Goal: Task Accomplishment & Management: Use online tool/utility

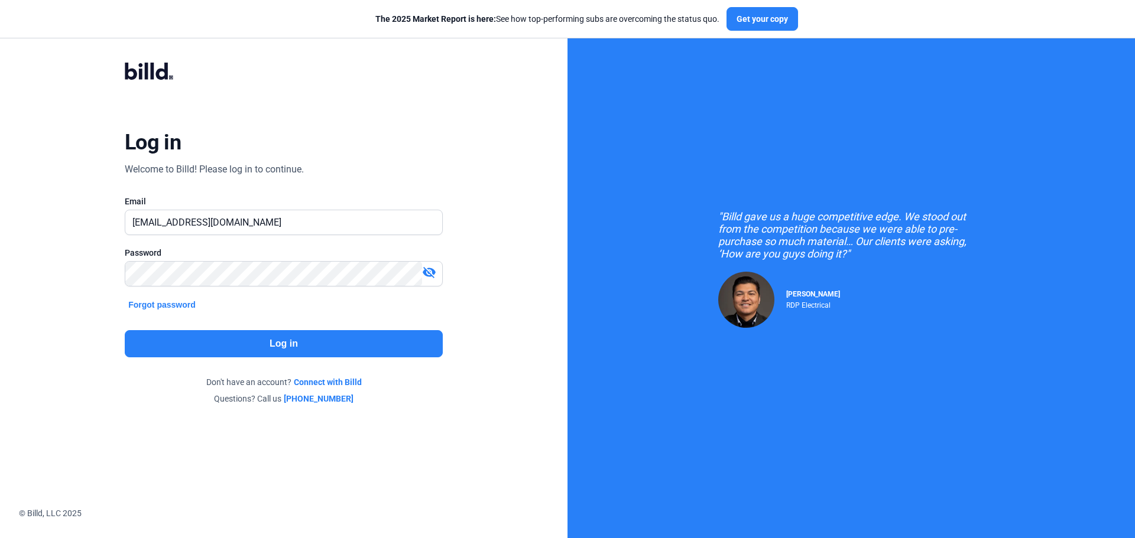
drag, startPoint x: 521, startPoint y: 145, endPoint x: 1010, endPoint y: 261, distance: 502.9
click at [521, 145] on div "Log in Welcome to Billd! Please log in to continue. Email showman@getnada.com P…" at bounding box center [283, 233] width 567 height 467
click at [513, 201] on div "Log in Welcome to Billd! Please log in to continue. Email showman@getnada.com P…" at bounding box center [283, 233] width 567 height 467
click at [356, 343] on button "Log in" at bounding box center [284, 343] width 318 height 27
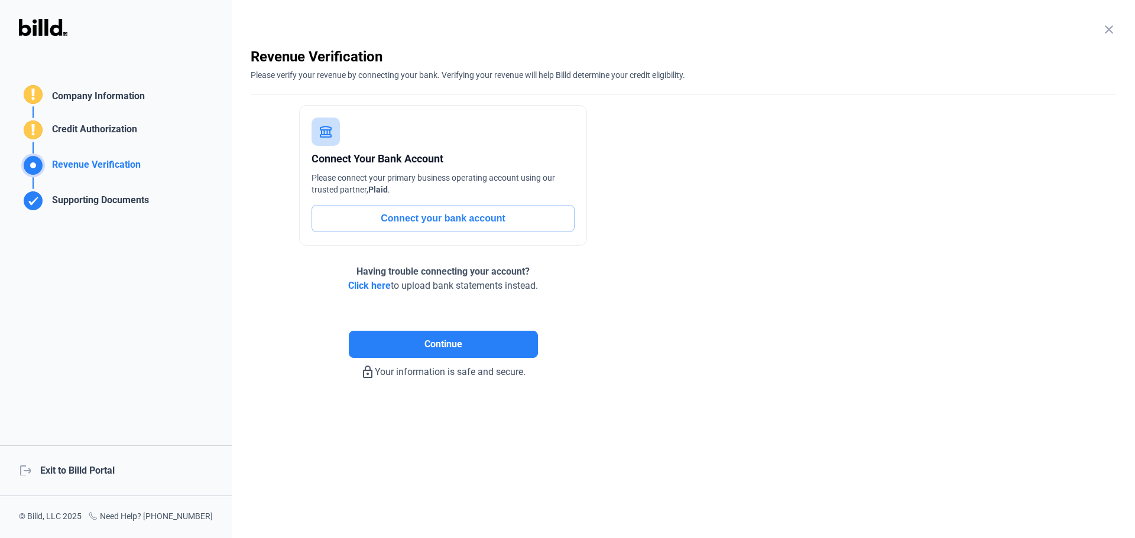
click at [94, 466] on div "logout Exit to Billd Portal" at bounding box center [116, 471] width 232 height 51
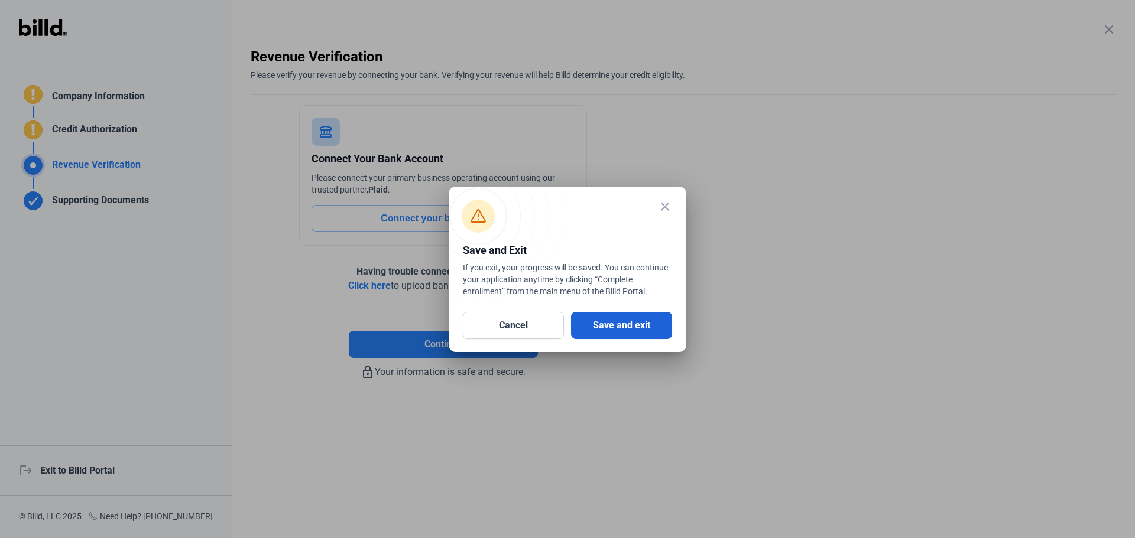
click at [651, 331] on button "Save and exit" at bounding box center [621, 325] width 101 height 27
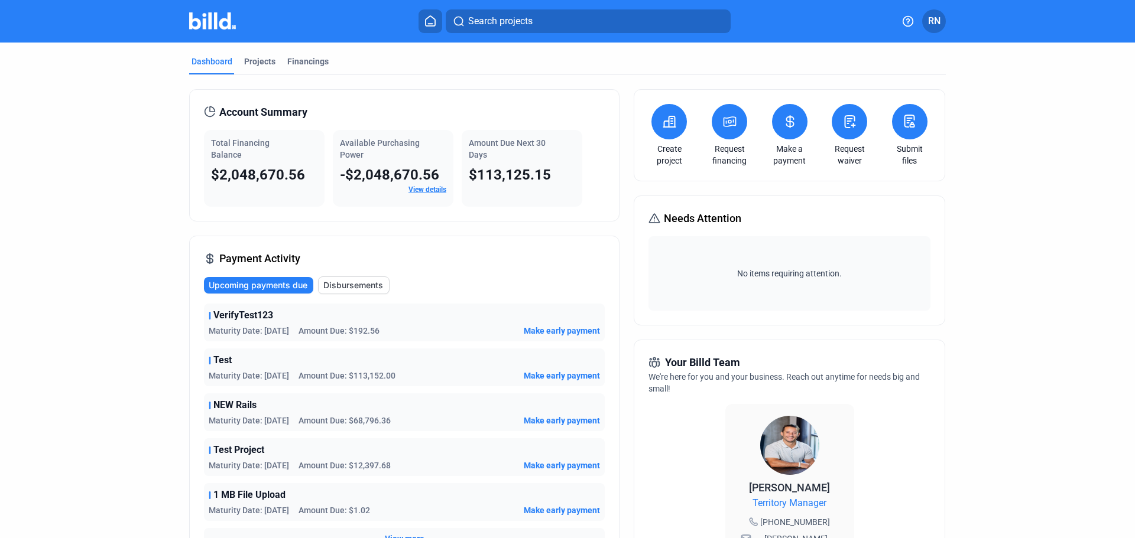
click at [1086, 30] on mat-toolbar "Search projects RN" at bounding box center [567, 21] width 1135 height 43
